Goal: Information Seeking & Learning: Find contact information

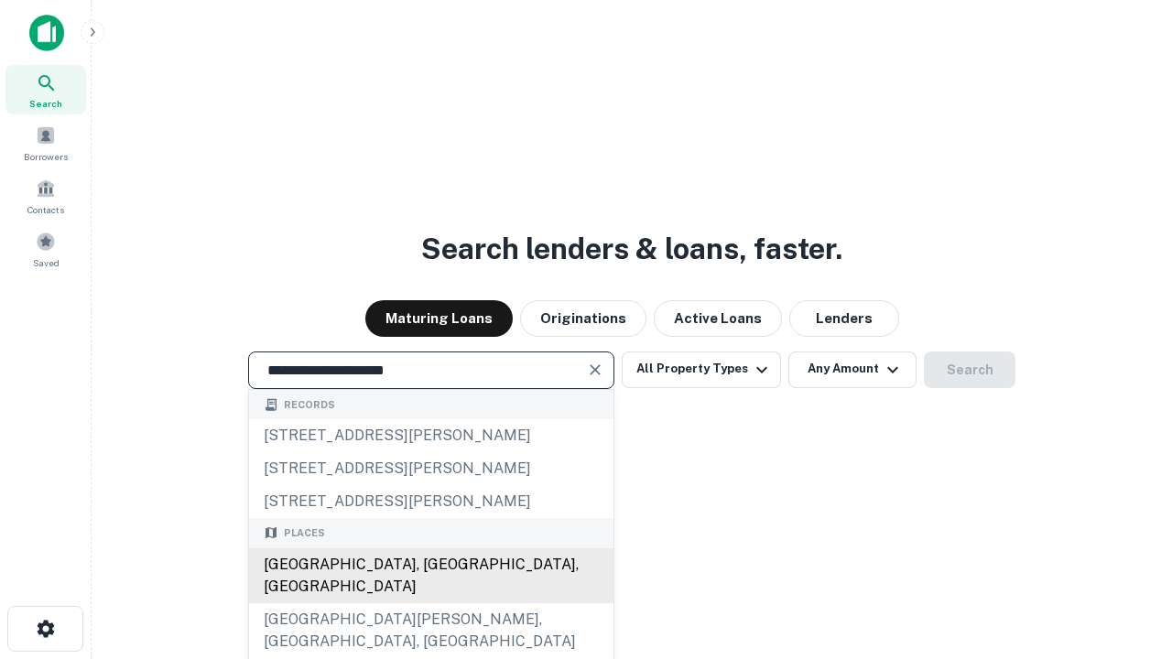
click at [430, 603] on div "[GEOGRAPHIC_DATA], [GEOGRAPHIC_DATA], [GEOGRAPHIC_DATA]" at bounding box center [431, 576] width 364 height 55
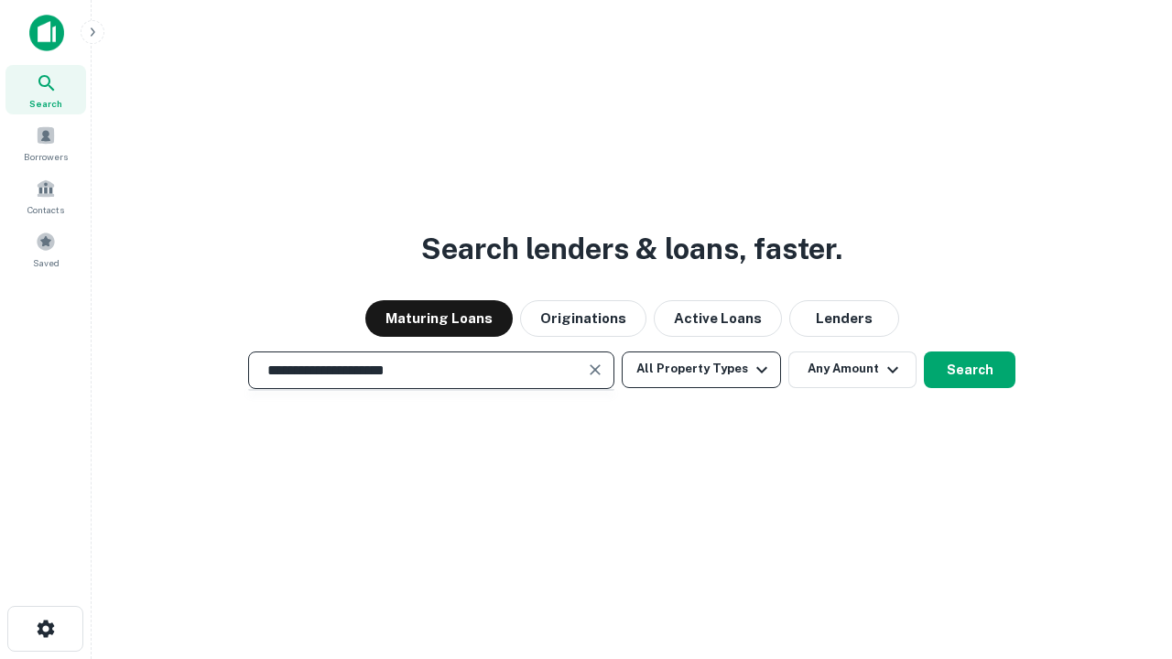
type input "**********"
click at [701, 369] on button "All Property Types" at bounding box center [701, 370] width 159 height 37
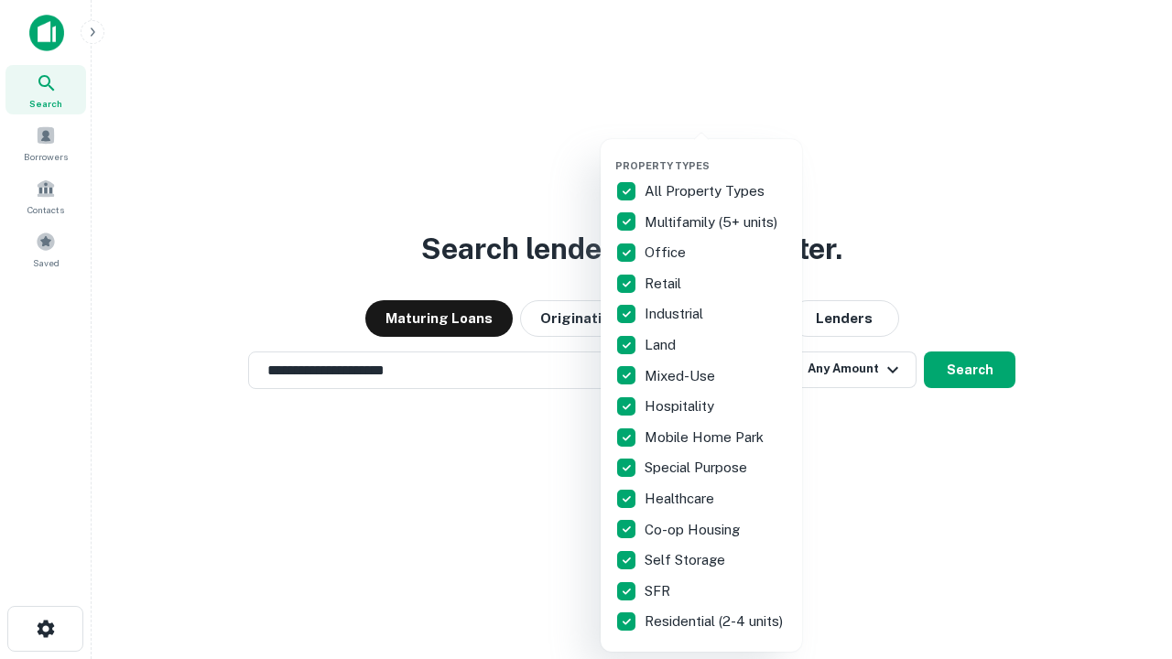
click at [716, 154] on button "button" at bounding box center [715, 154] width 201 height 1
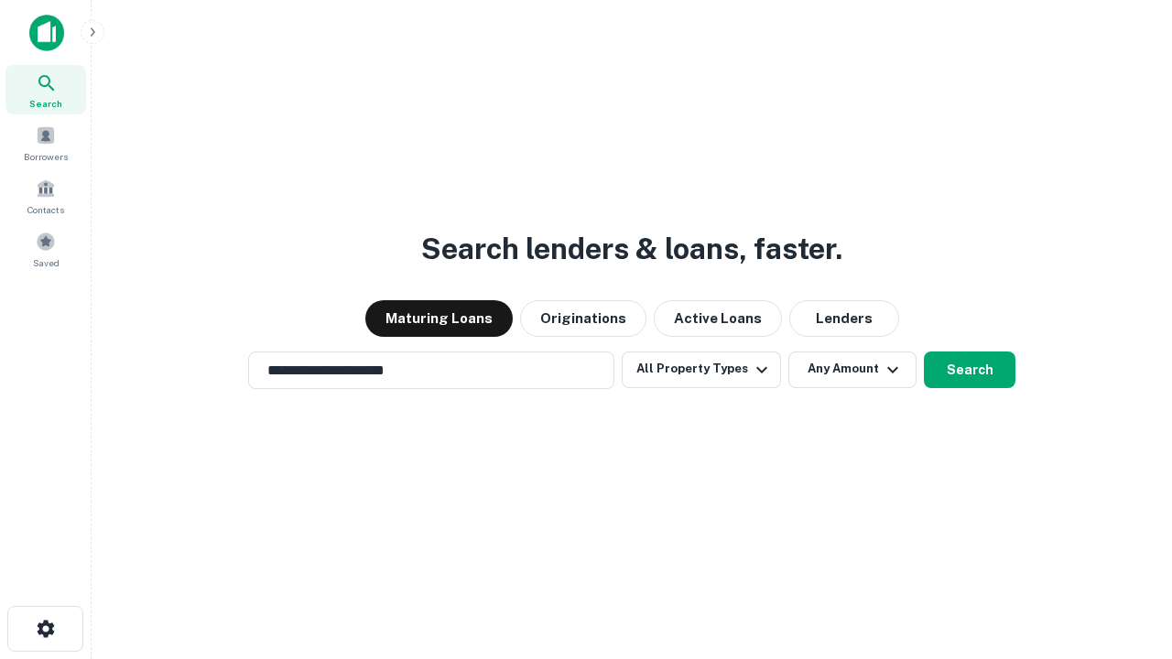
scroll to position [28, 0]
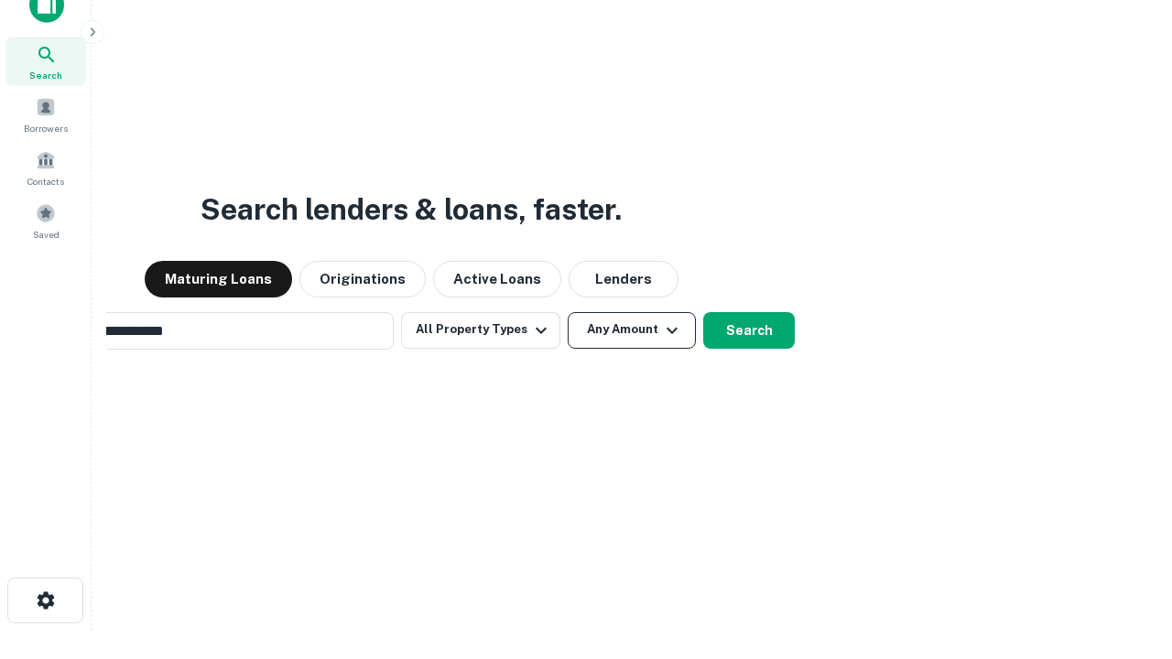
click at [568, 312] on button "Any Amount" at bounding box center [632, 330] width 128 height 37
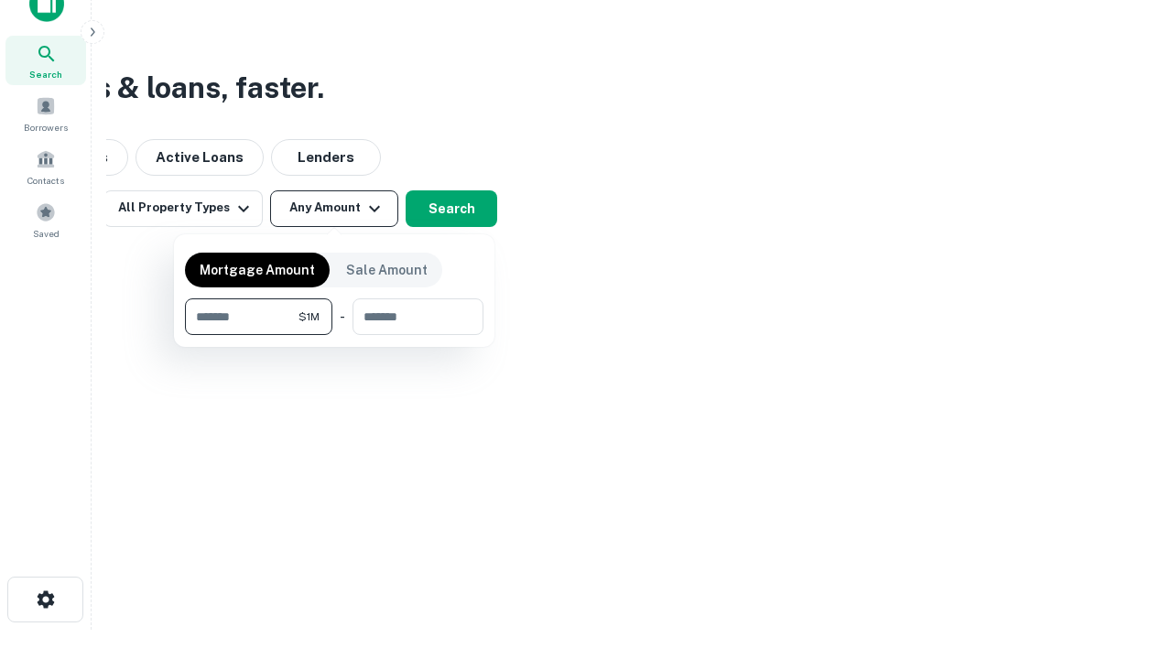
type input "*******"
click at [334, 335] on button "button" at bounding box center [334, 335] width 299 height 1
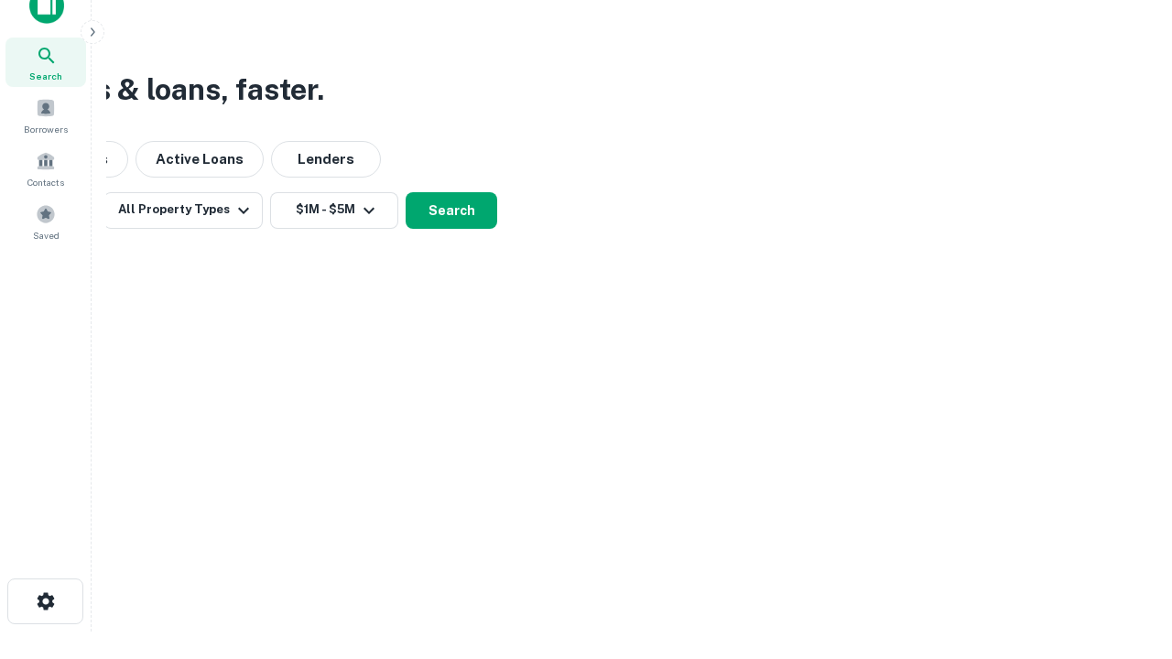
scroll to position [11, 338]
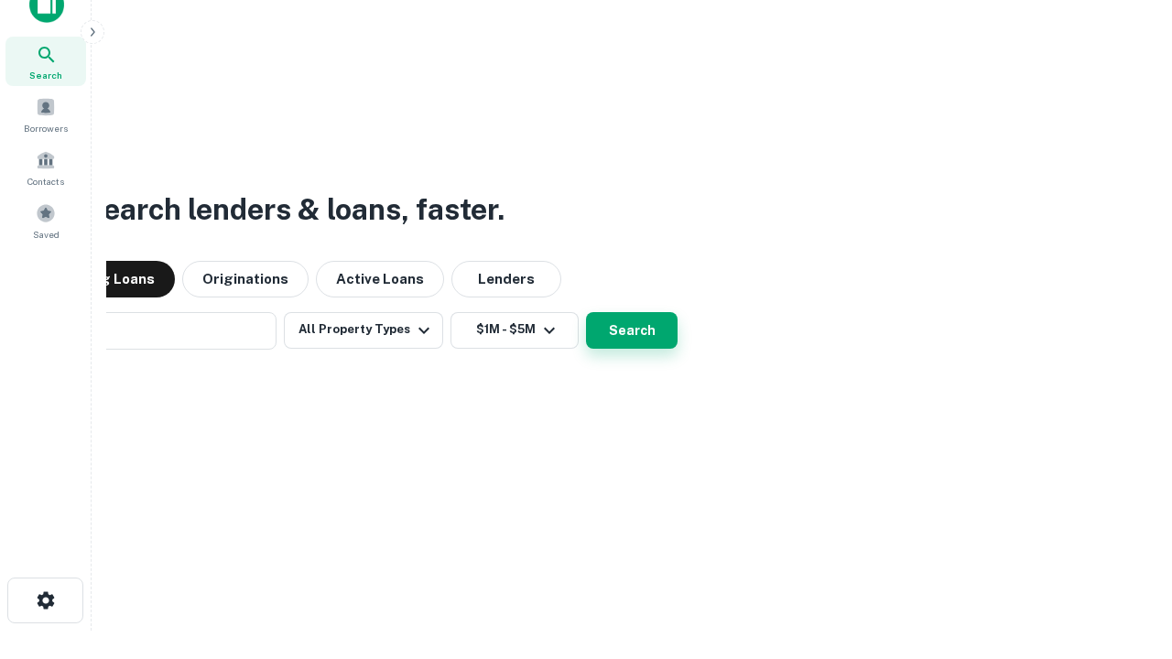
click at [586, 312] on button "Search" at bounding box center [632, 330] width 92 height 37
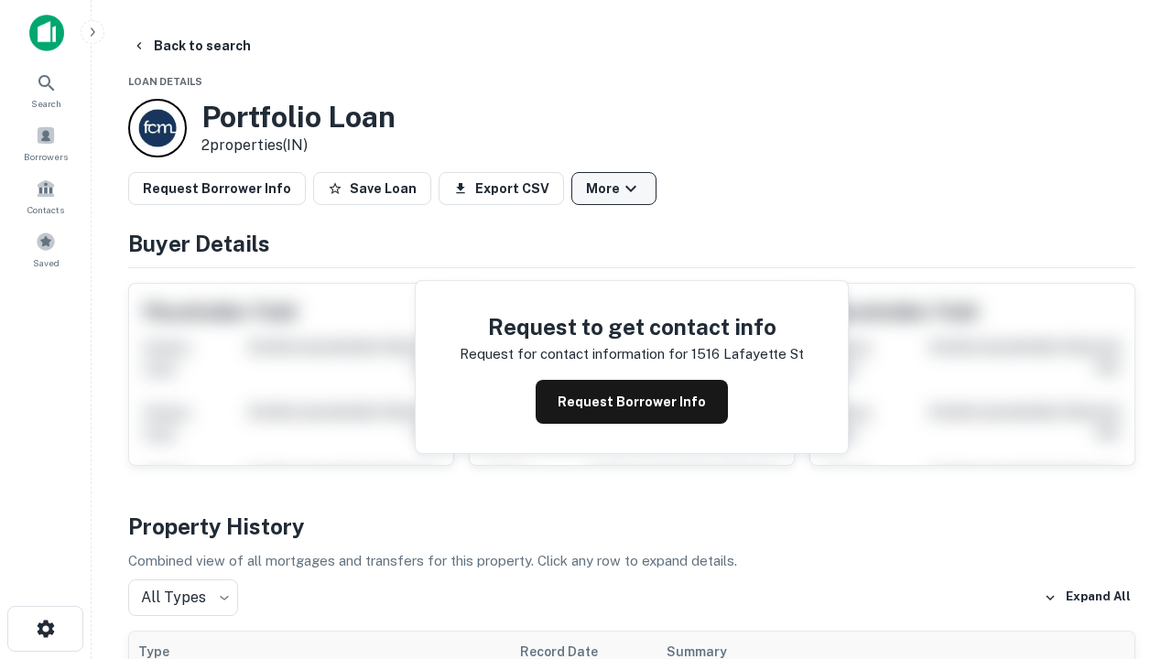
click at [614, 189] on button "More" at bounding box center [613, 188] width 85 height 33
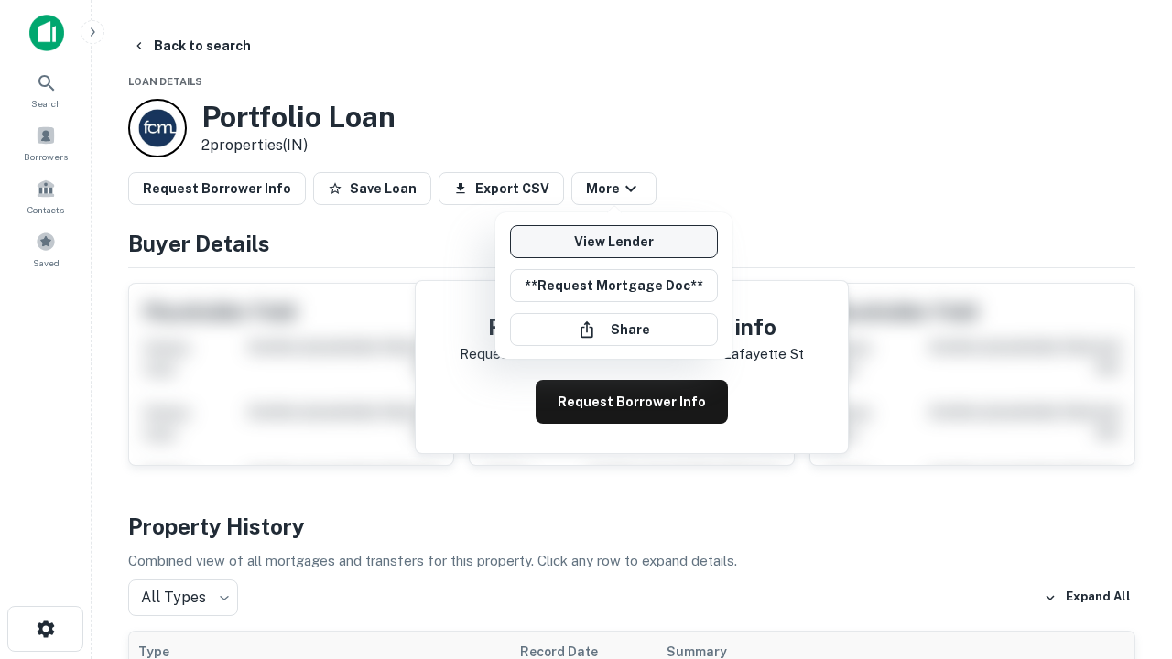
click at [614, 242] on link "View Lender" at bounding box center [614, 241] width 208 height 33
